Goal: Check status: Check status

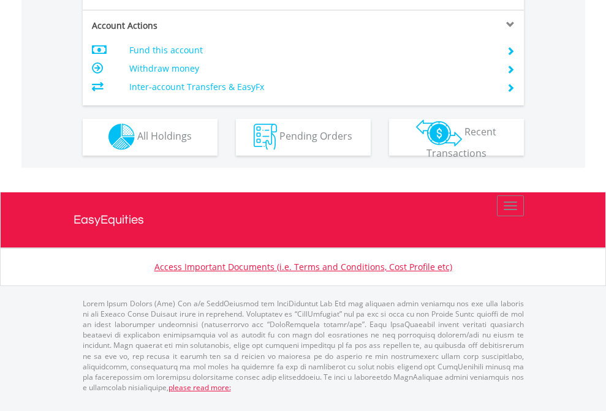
scroll to position [1145, 0]
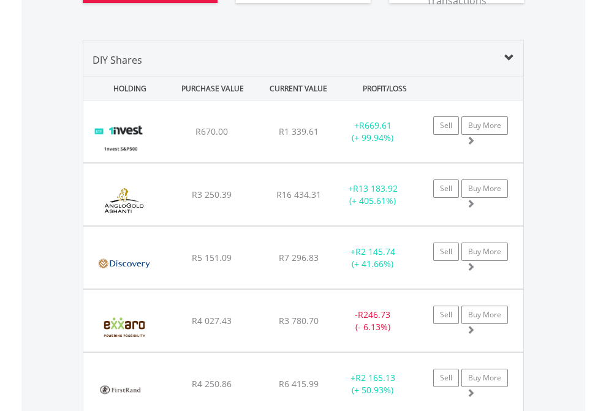
scroll to position [1435, 0]
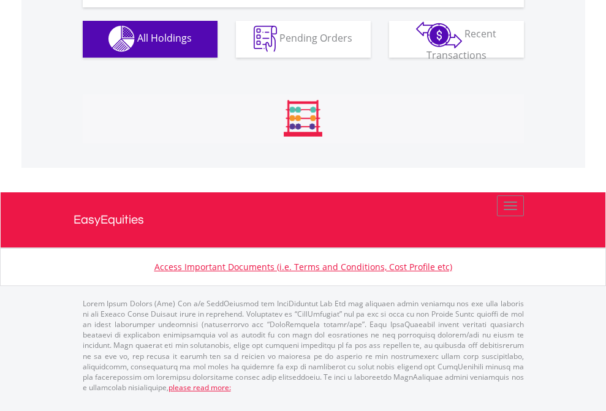
scroll to position [1213, 0]
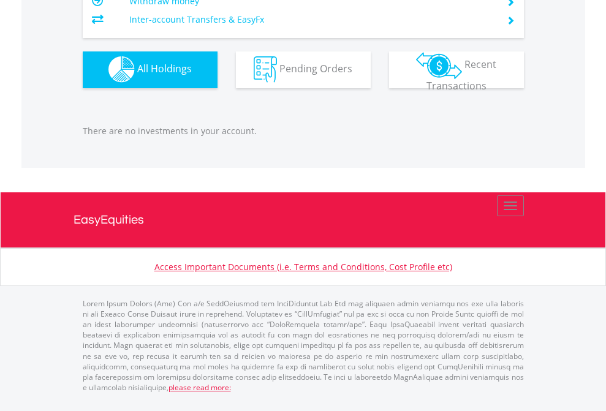
scroll to position [118, 192]
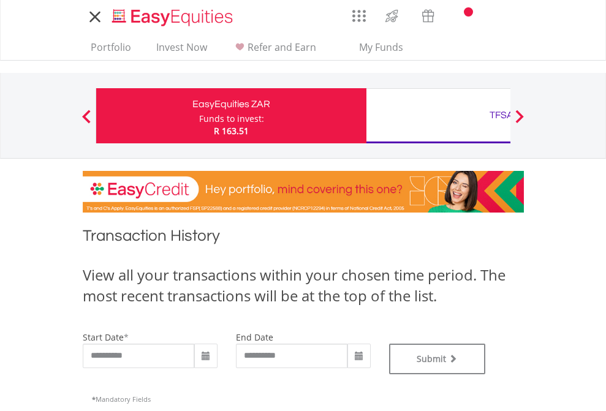
type input "**********"
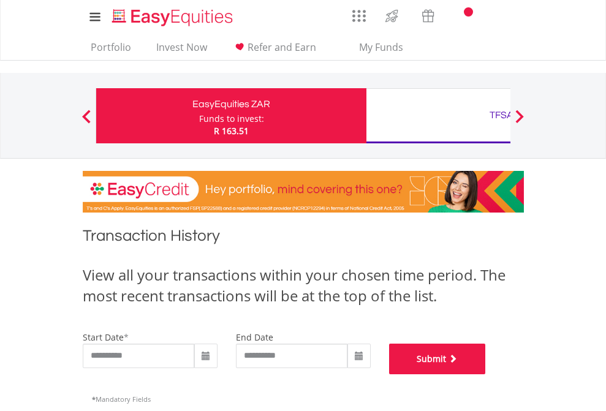
click at [486, 374] on button "Submit" at bounding box center [437, 359] width 97 height 31
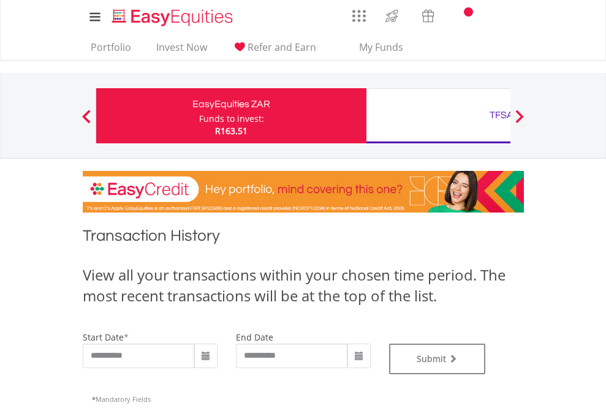
click at [438, 116] on div "TFSA" at bounding box center [501, 115] width 255 height 17
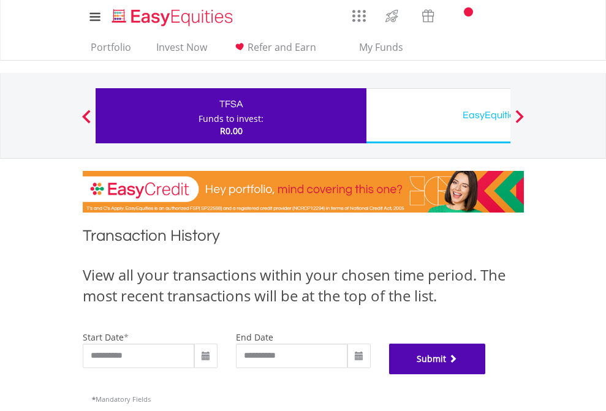
click at [486, 374] on button "Submit" at bounding box center [437, 359] width 97 height 31
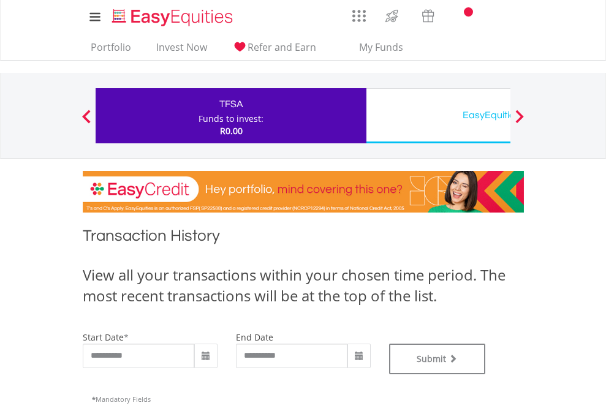
click at [438, 116] on div "EasyEquities USD" at bounding box center [501, 115] width 255 height 17
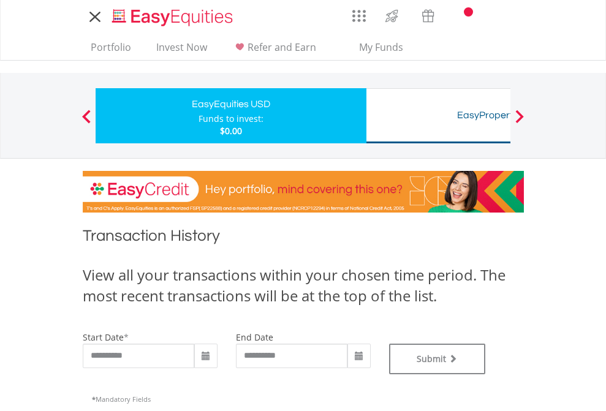
type input "**********"
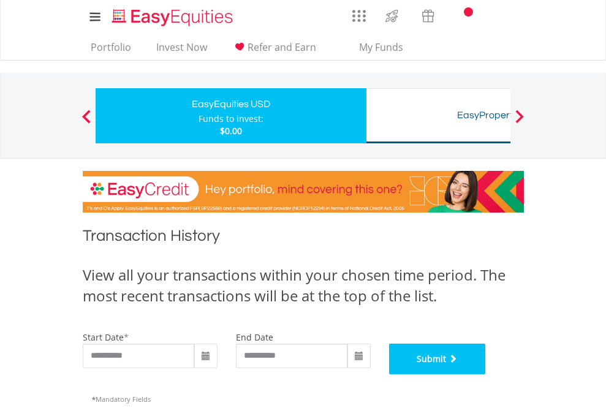
click at [486, 374] on button "Submit" at bounding box center [437, 359] width 97 height 31
